Goal: Task Accomplishment & Management: Use online tool/utility

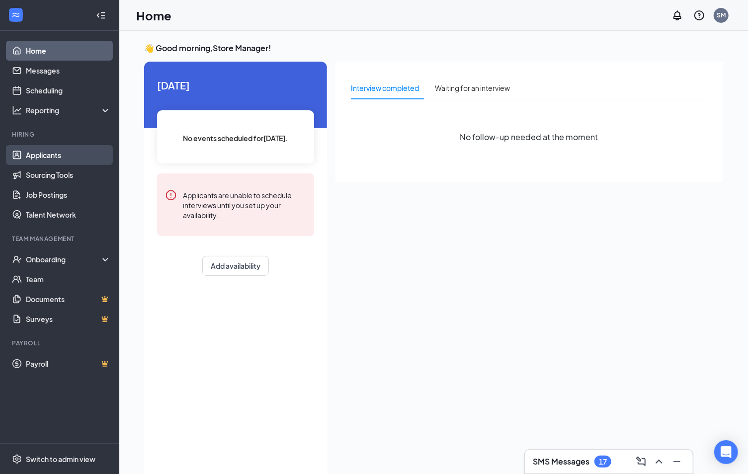
click at [47, 159] on link "Applicants" at bounding box center [68, 155] width 85 height 20
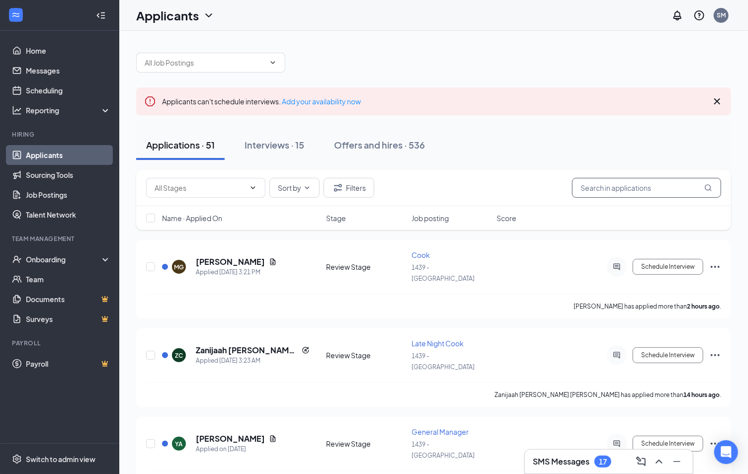
click at [628, 196] on input "text" at bounding box center [646, 188] width 149 height 20
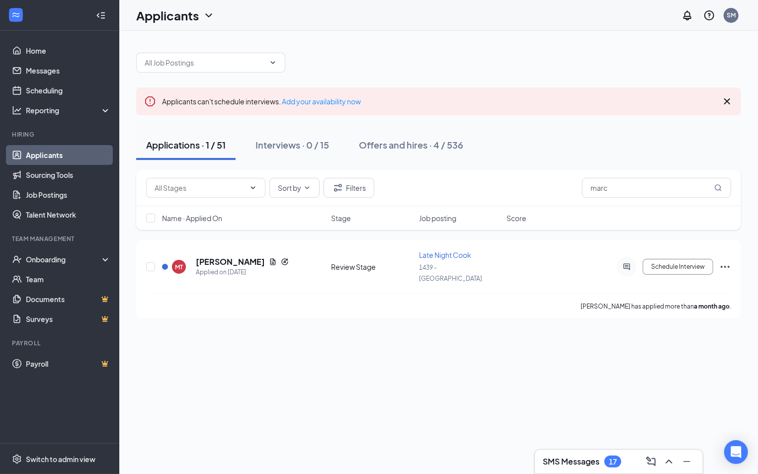
click at [44, 151] on link "Applicants" at bounding box center [68, 155] width 85 height 20
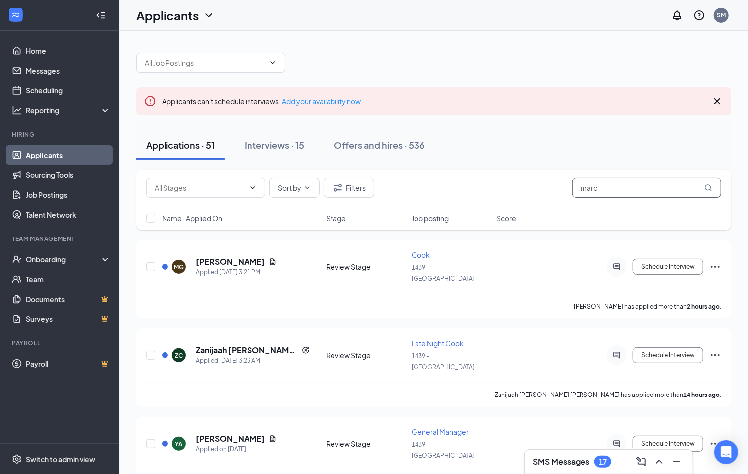
drag, startPoint x: 619, startPoint y: 194, endPoint x: 137, endPoint y: 165, distance: 482.8
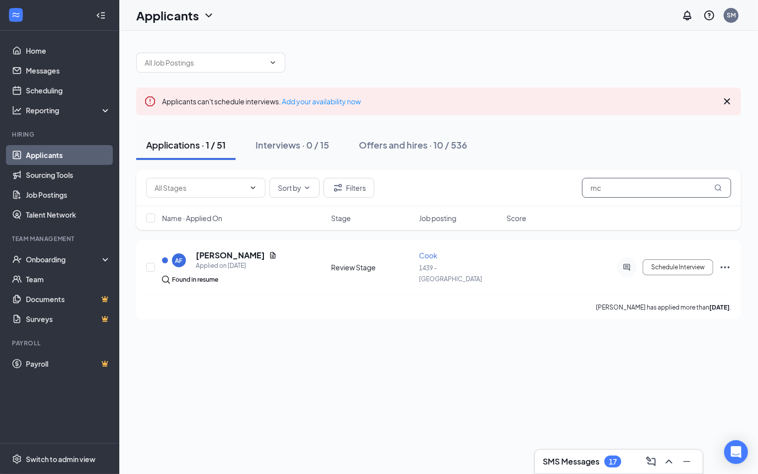
type input "mc"
click at [612, 188] on input "mc" at bounding box center [656, 188] width 149 height 20
type input "m"
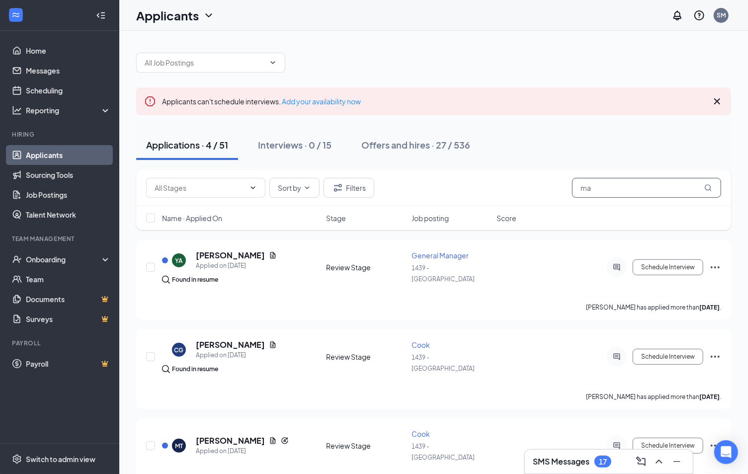
type input "m"
